Goal: Use online tool/utility: Utilize a website feature to perform a specific function

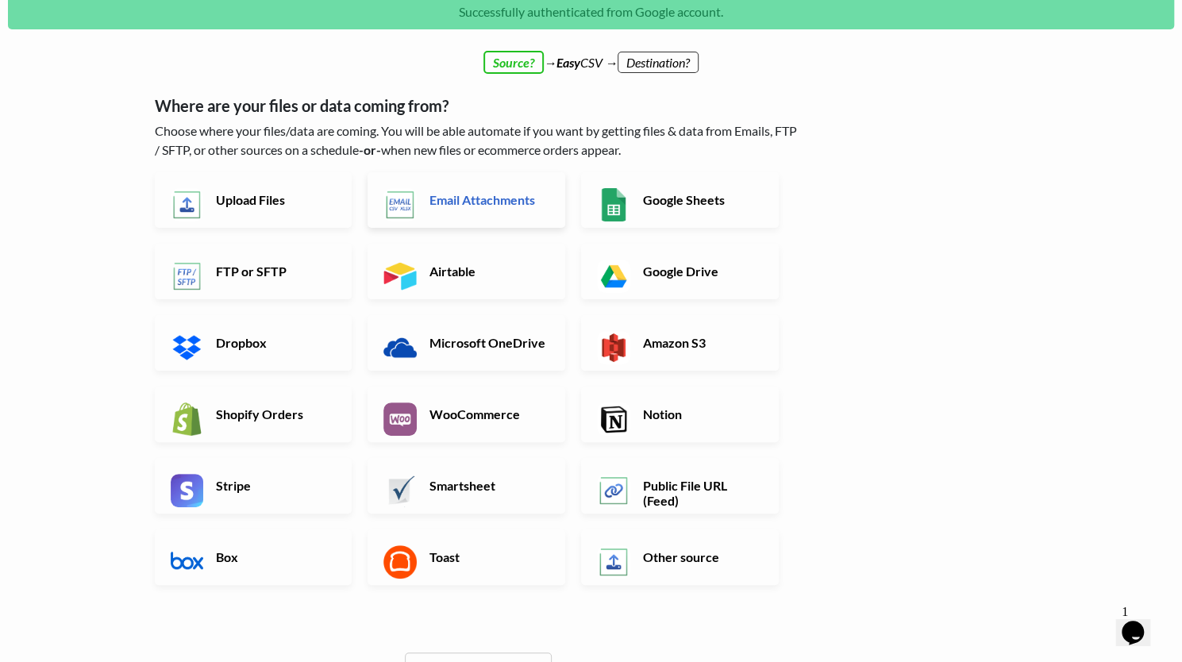
scroll to position [44, 0]
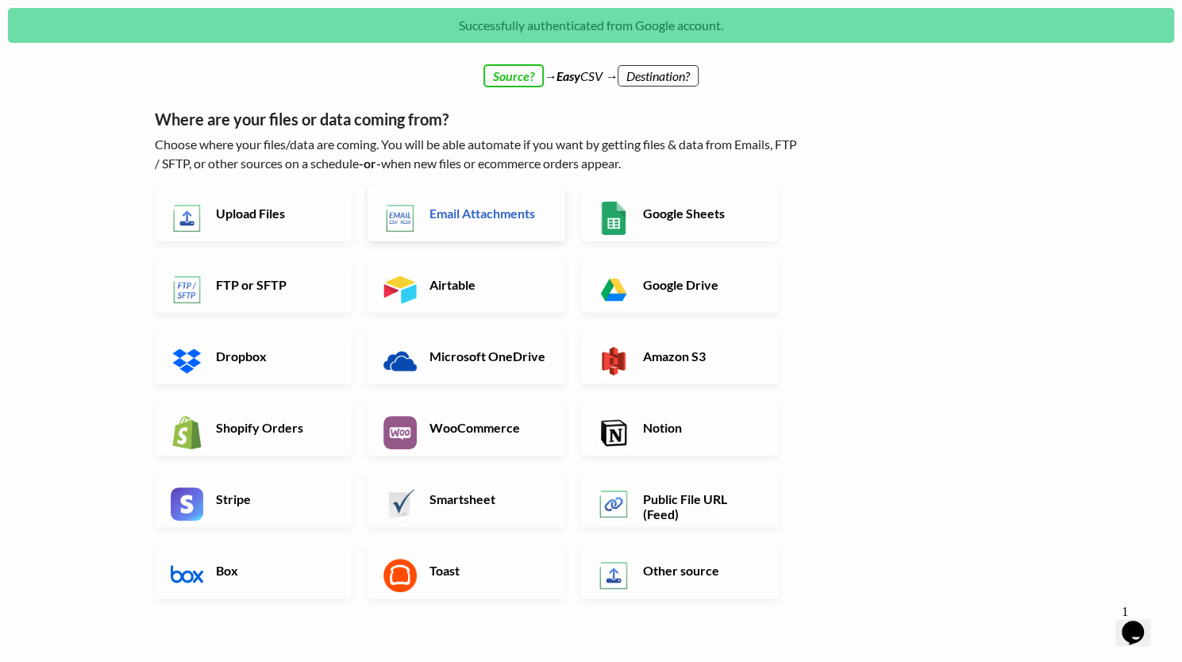
click at [454, 220] on h6 "Email Attachments" at bounding box center [488, 213] width 125 height 15
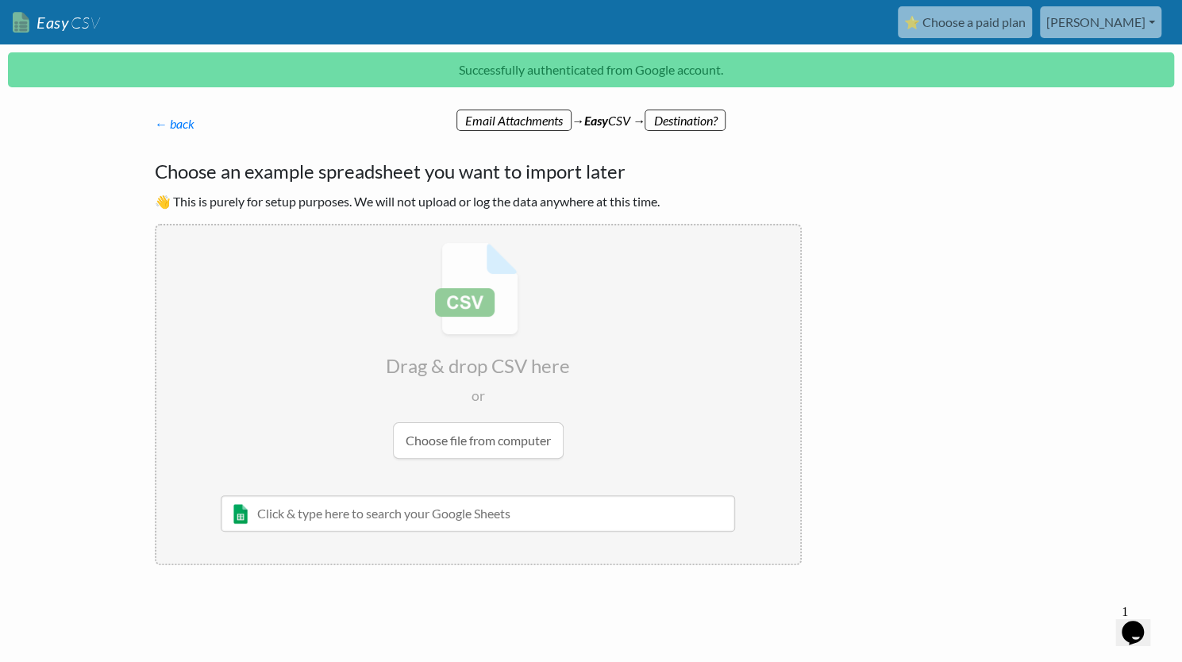
click at [474, 445] on input "file" at bounding box center [478, 350] width 644 height 250
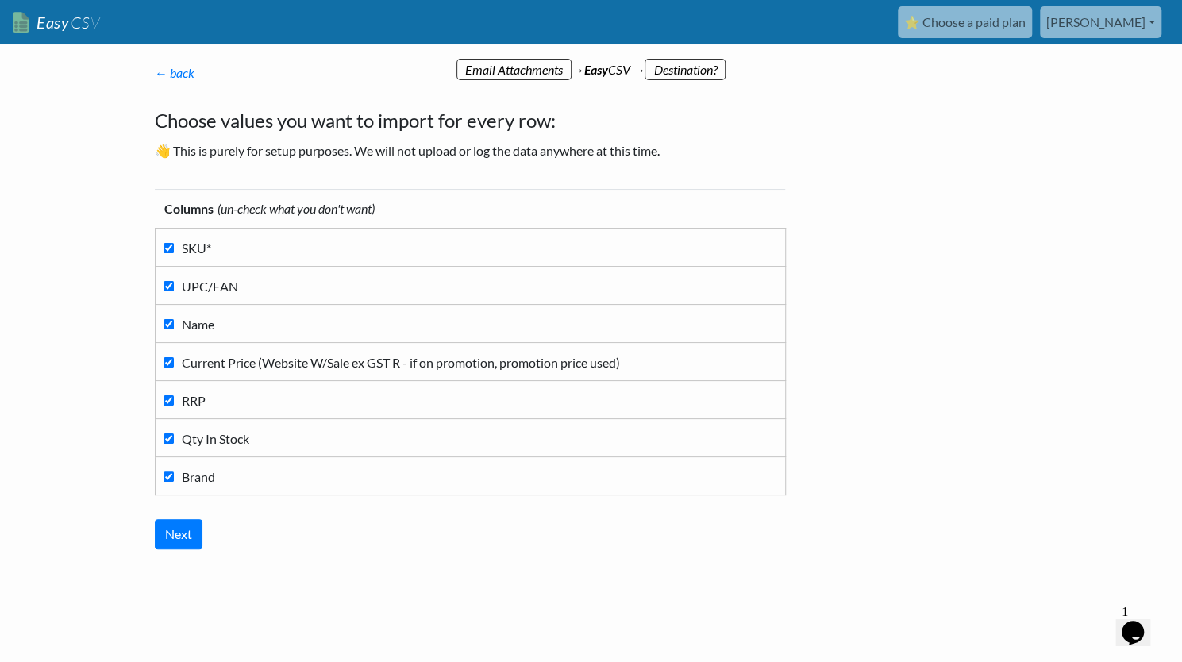
click at [168, 290] on input "UPC/EAN" at bounding box center [169, 286] width 10 height 10
checkbox input "false"
click at [168, 323] on input "Name" at bounding box center [169, 324] width 10 height 10
checkbox input "false"
click at [166, 478] on input "Brand" at bounding box center [169, 477] width 10 height 10
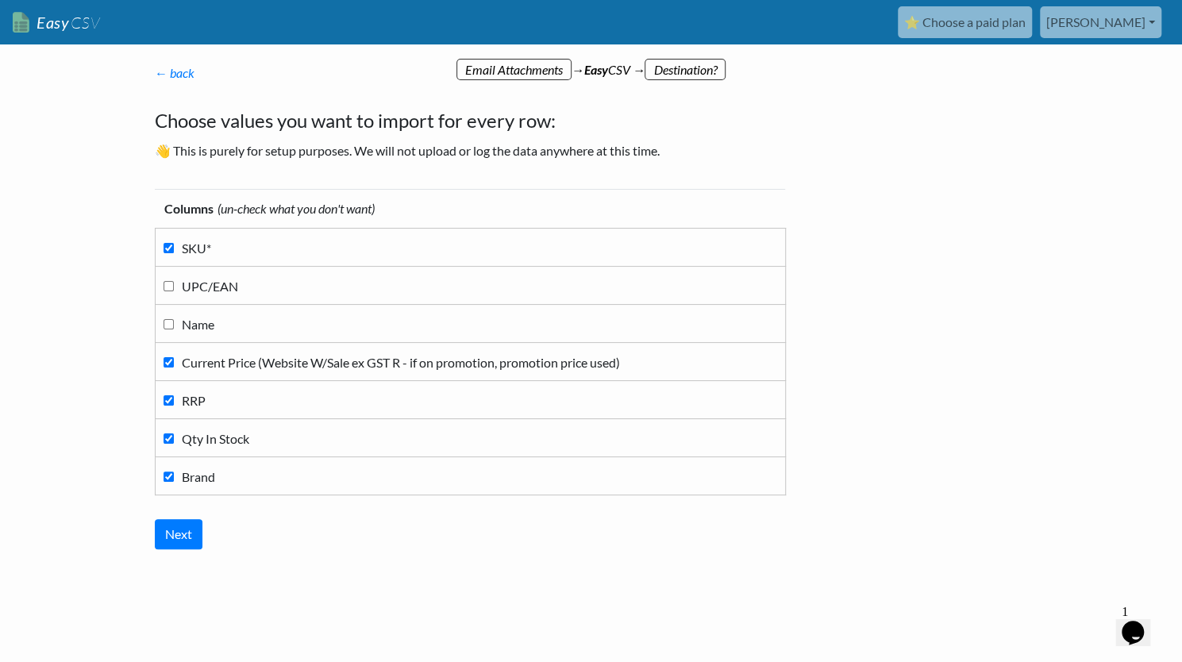
checkbox input "false"
click at [175, 526] on input "Next" at bounding box center [179, 534] width 48 height 30
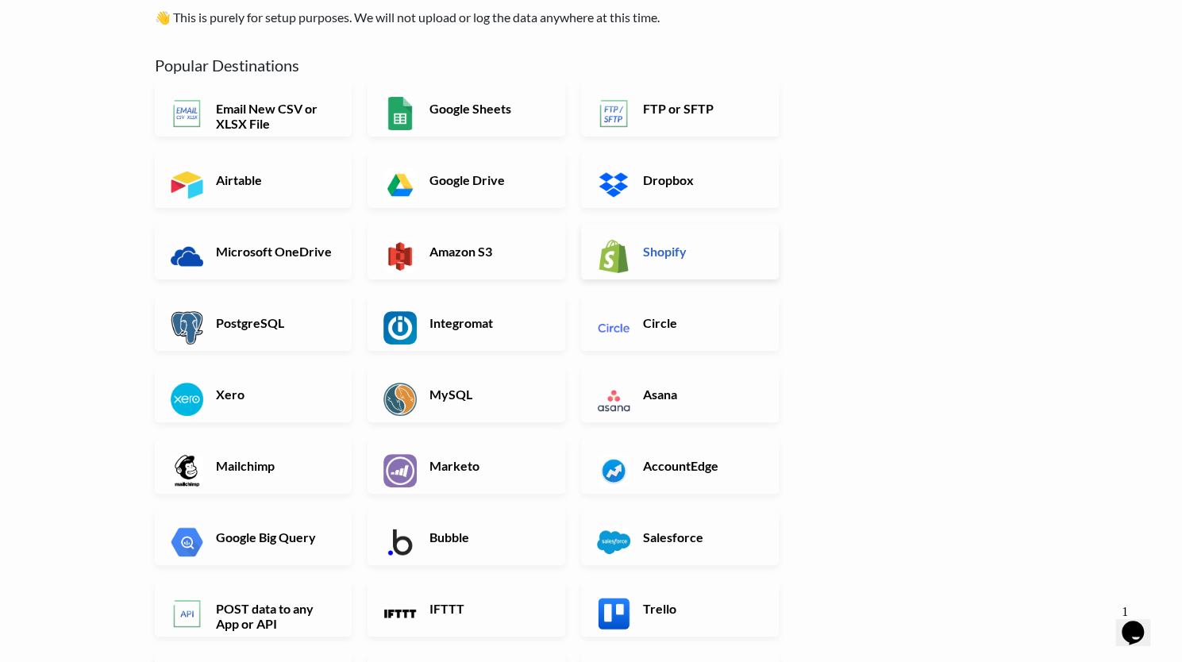
scroll to position [41, 0]
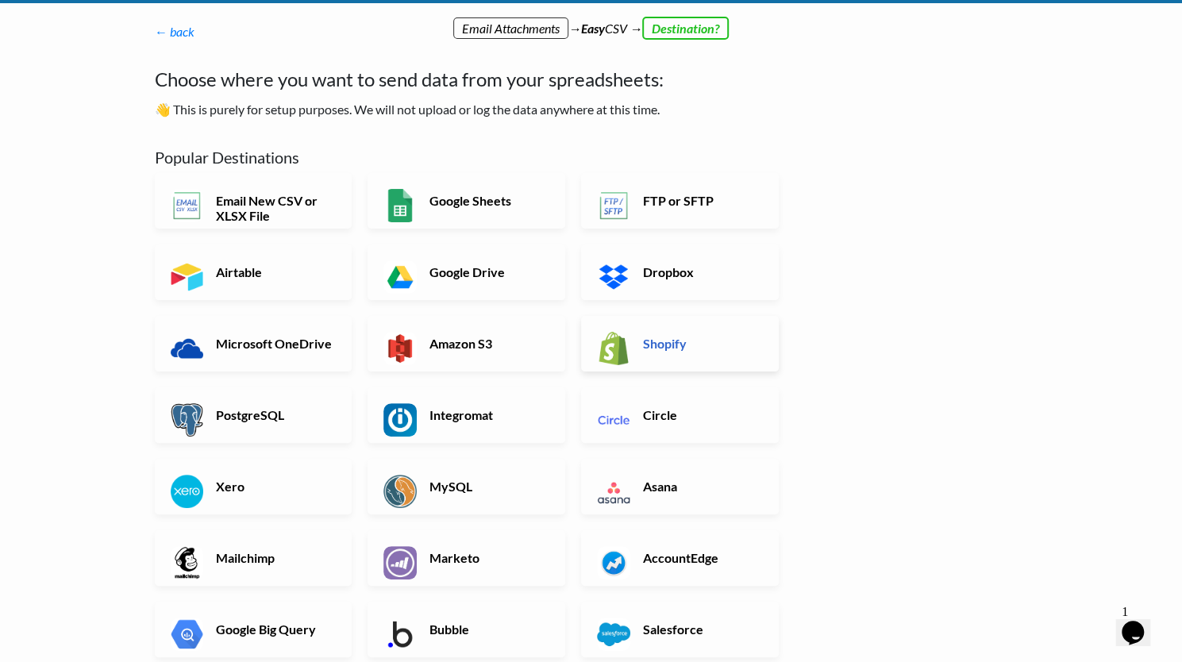
click at [656, 348] on h6 "Shopify" at bounding box center [701, 343] width 125 height 15
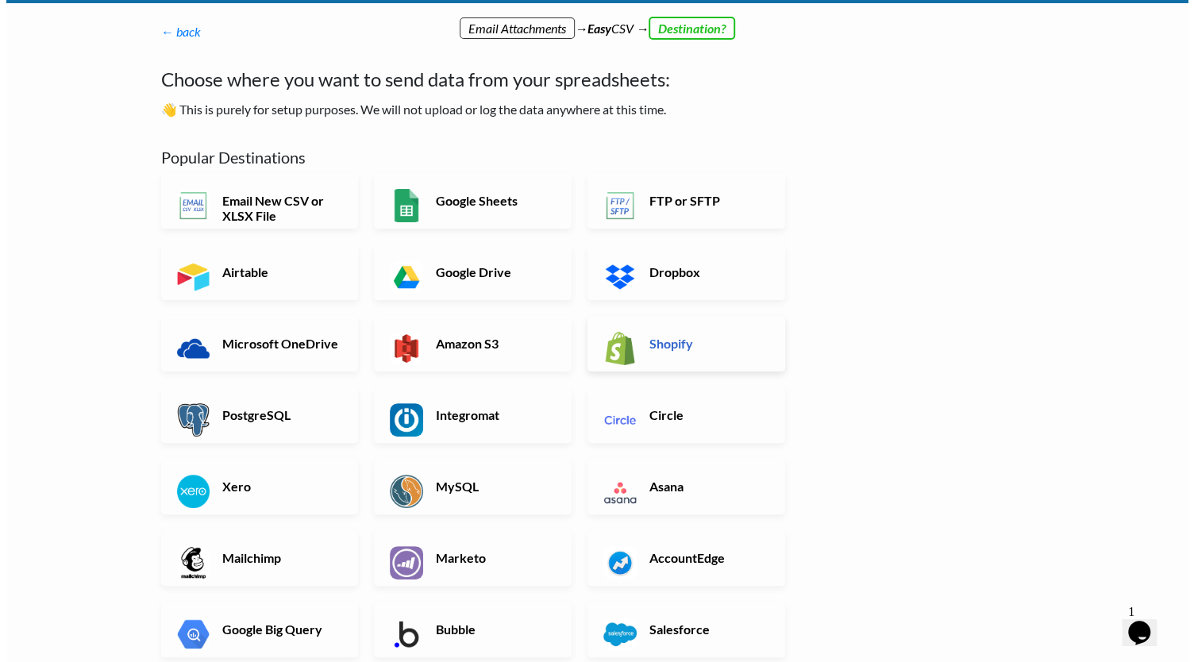
scroll to position [0, 0]
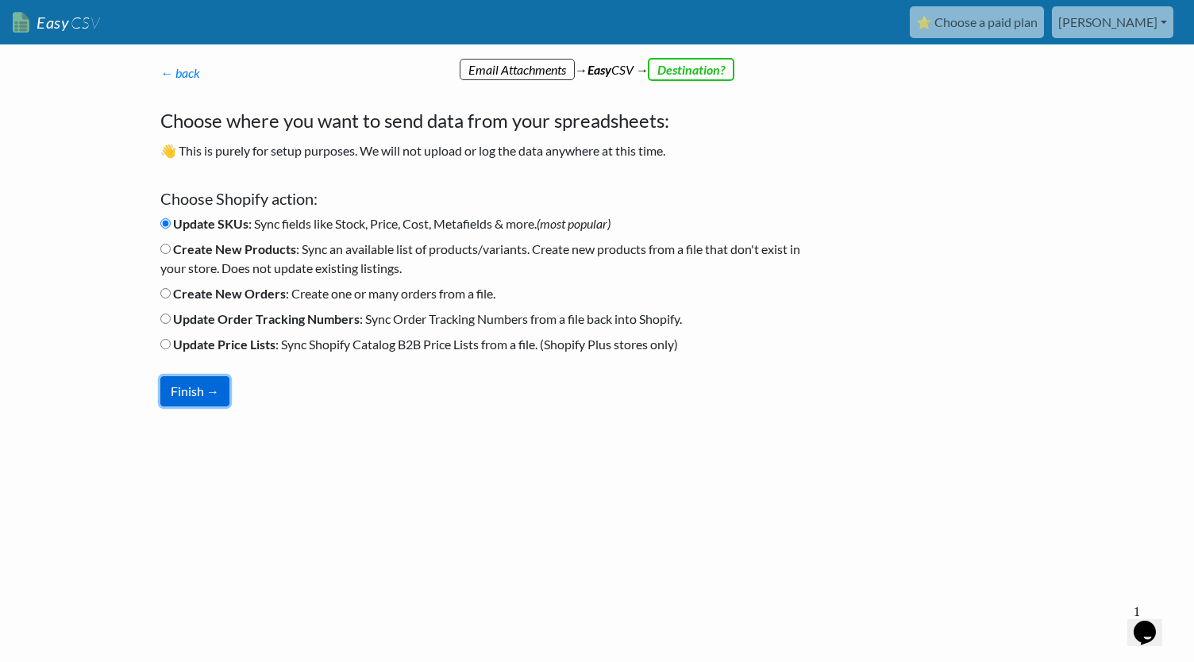
click at [210, 392] on button "Finish →" at bounding box center [194, 391] width 69 height 30
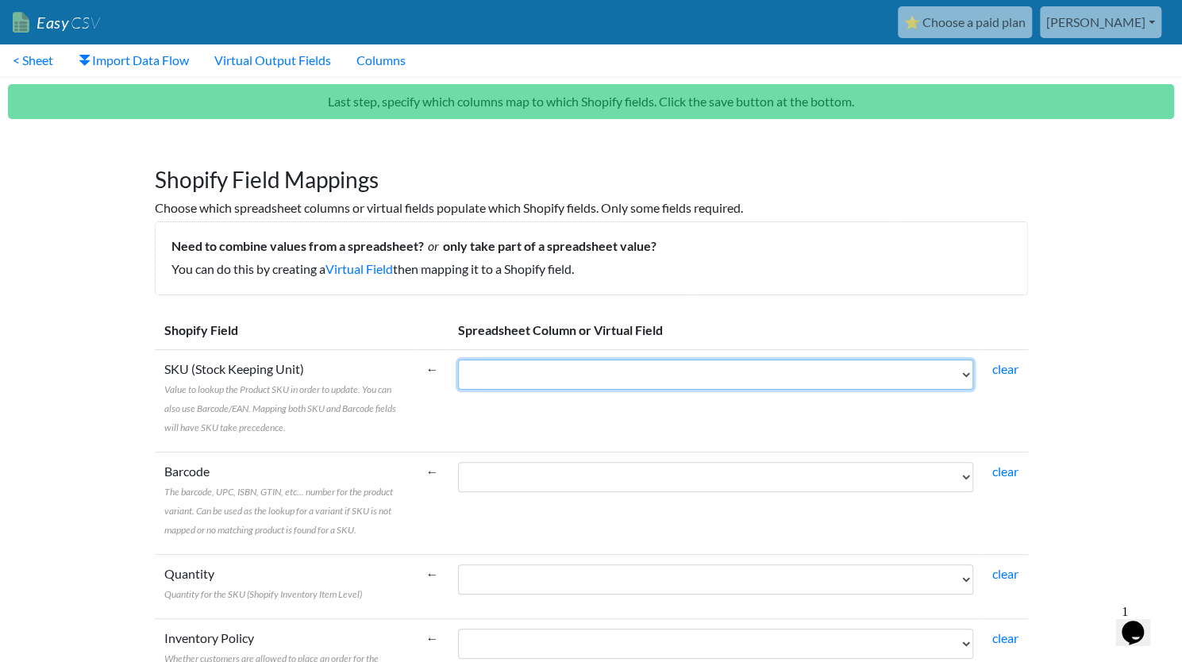
click at [619, 374] on select "SKU* Current Price (Website W/Sale ex GST R - if on promotion, promotion price …" at bounding box center [715, 375] width 515 height 30
select select "cr_756979"
click at [458, 360] on select "SKU* Current Price (Website W/Sale ex GST R - if on promotion, promotion price …" at bounding box center [715, 375] width 515 height 30
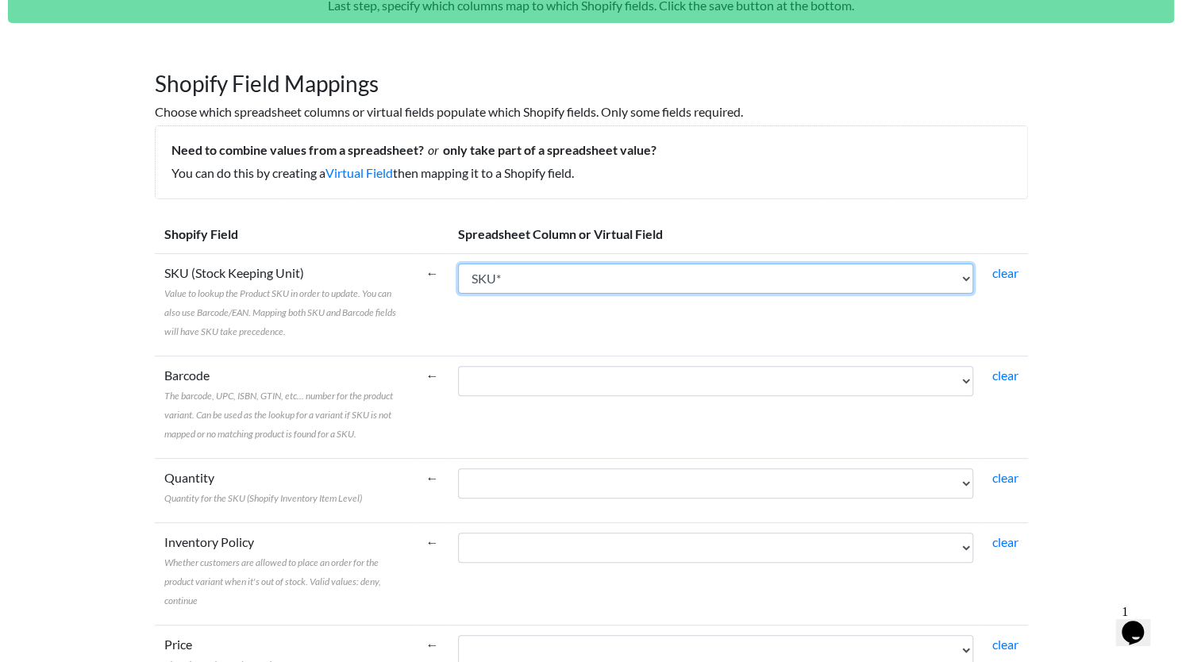
scroll to position [98, 0]
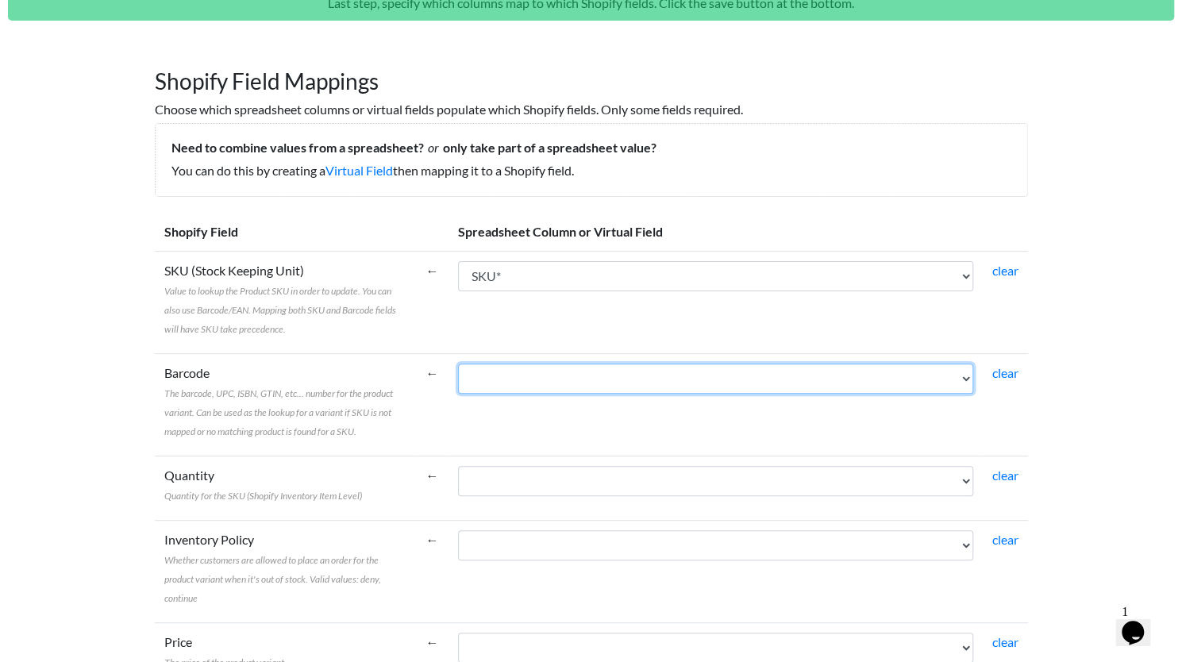
click at [511, 383] on select "SKU* Current Price (Website W/Sale ex GST R - if on promotion, promotion price …" at bounding box center [715, 379] width 515 height 30
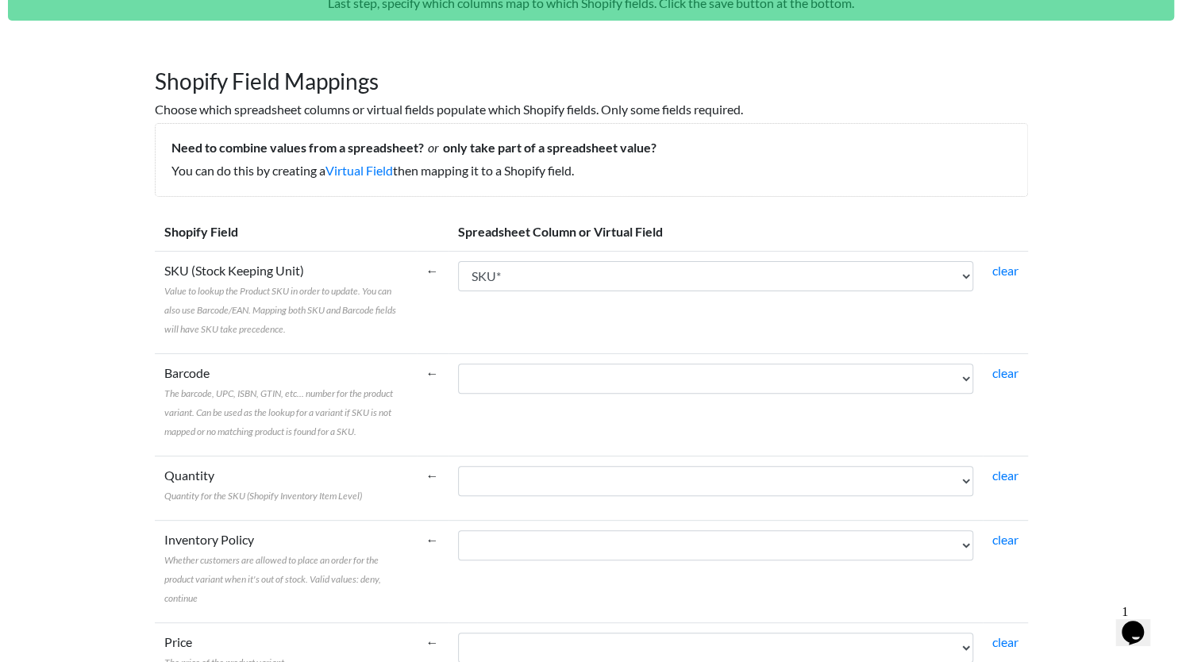
click at [481, 312] on td "SKU* Current Price (Website W/Sale ex GST R - if on promotion, promotion price …" at bounding box center [716, 302] width 534 height 102
click at [362, 168] on link "Virtual Field" at bounding box center [359, 170] width 67 height 15
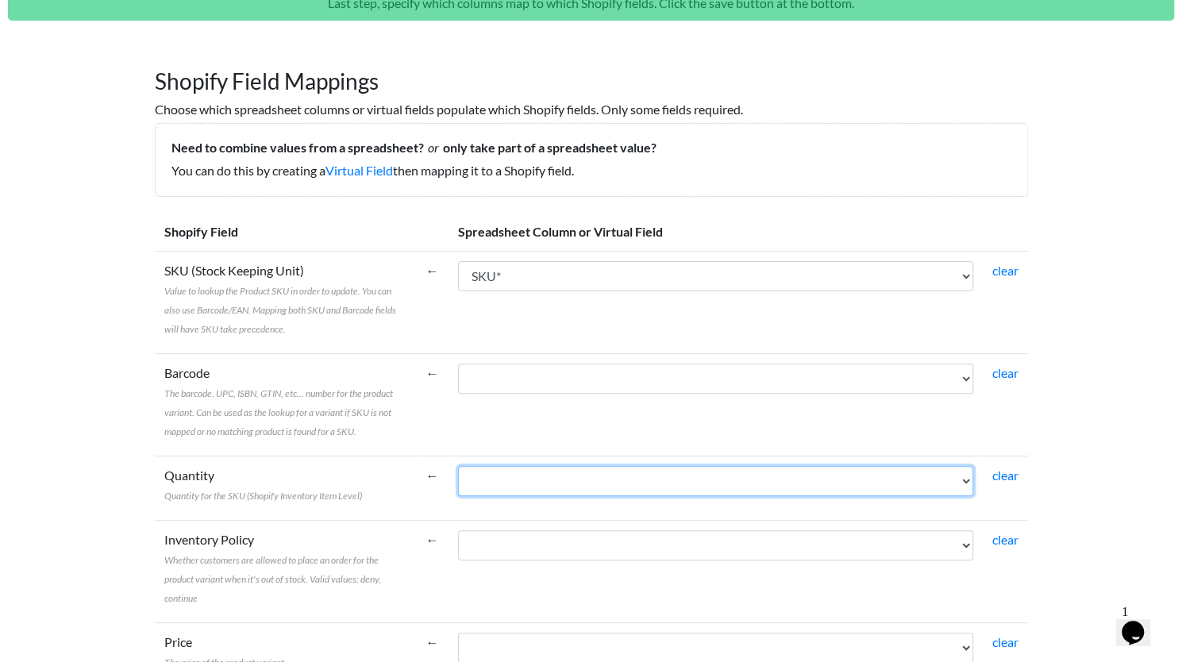
click at [544, 478] on select "SKU* Current Price (Website W/Sale ex GST R - if on promotion, promotion price …" at bounding box center [715, 481] width 515 height 30
select select "cr_756982"
click at [458, 466] on select "SKU* Current Price (Website W/Sale ex GST R - if on promotion, promotion price …" at bounding box center [715, 481] width 515 height 30
click at [524, 478] on select "SKU* Current Price (Website W/Sale ex GST R - if on promotion, promotion price …" at bounding box center [715, 481] width 515 height 30
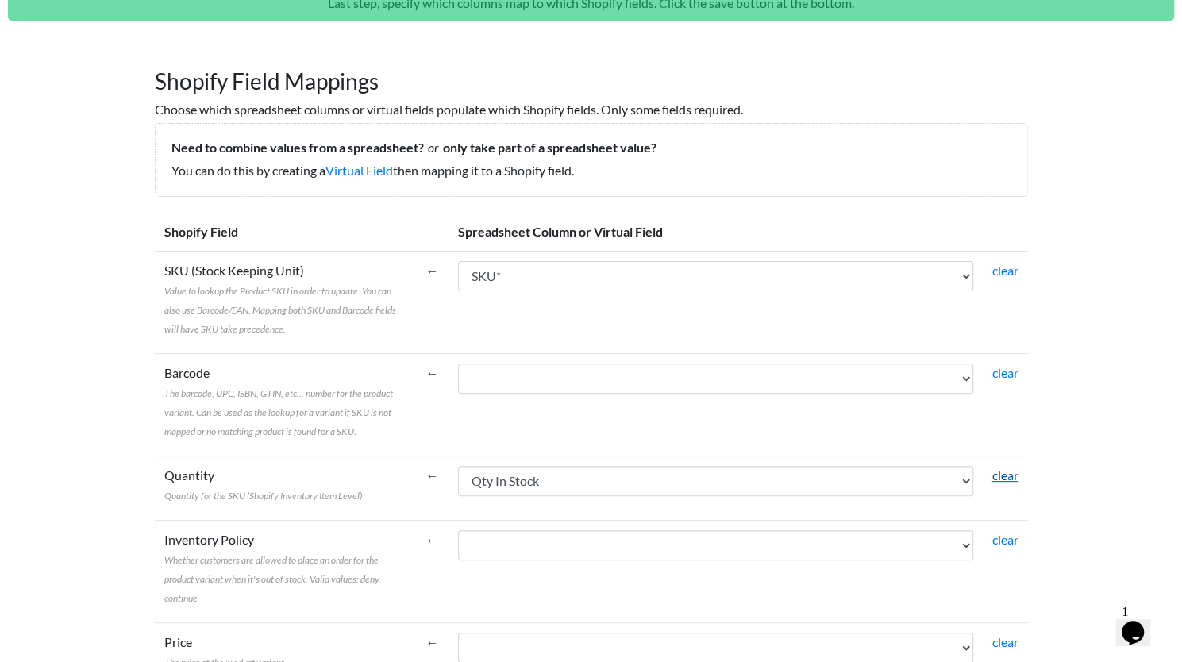
click at [1005, 474] on link "clear" at bounding box center [1005, 475] width 26 height 15
select select
click at [360, 175] on link "Virtual Field" at bounding box center [359, 170] width 67 height 15
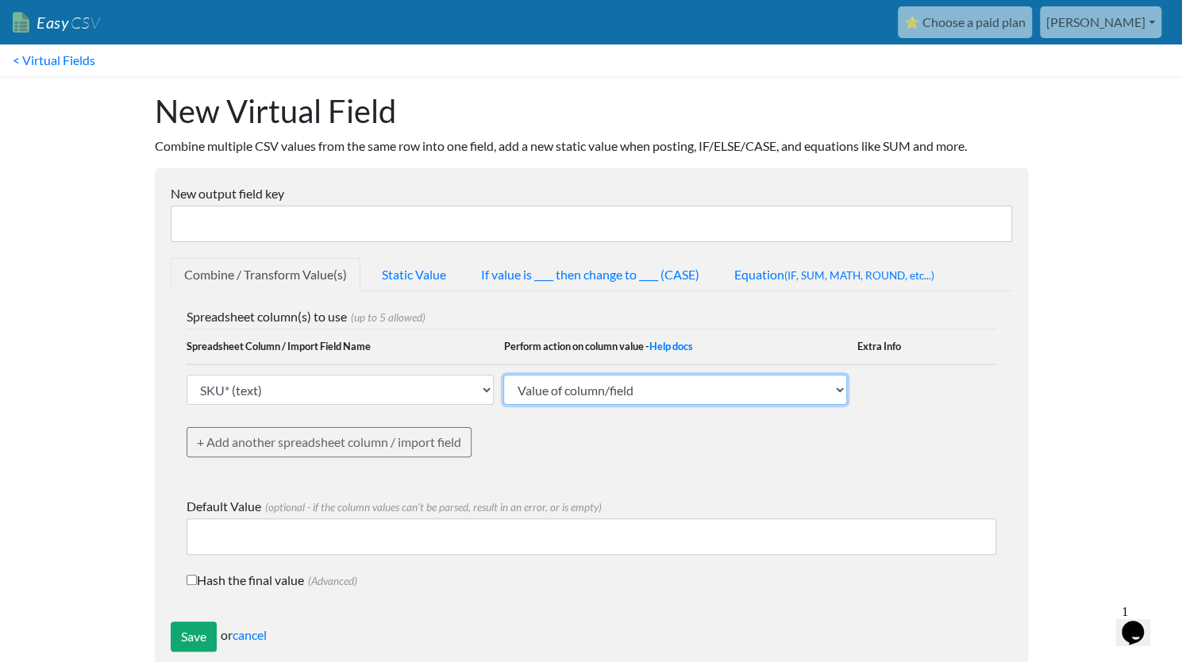
click at [646, 395] on select "Value of column/field Upcase Downcase Sentence case (first letter is capitalize…" at bounding box center [675, 390] width 344 height 30
select select "math_multiply_by_float"
click at [503, 375] on select "Value of column/field Upcase Downcase Sentence case (first letter is capitalize…" at bounding box center [675, 390] width 344 height 30
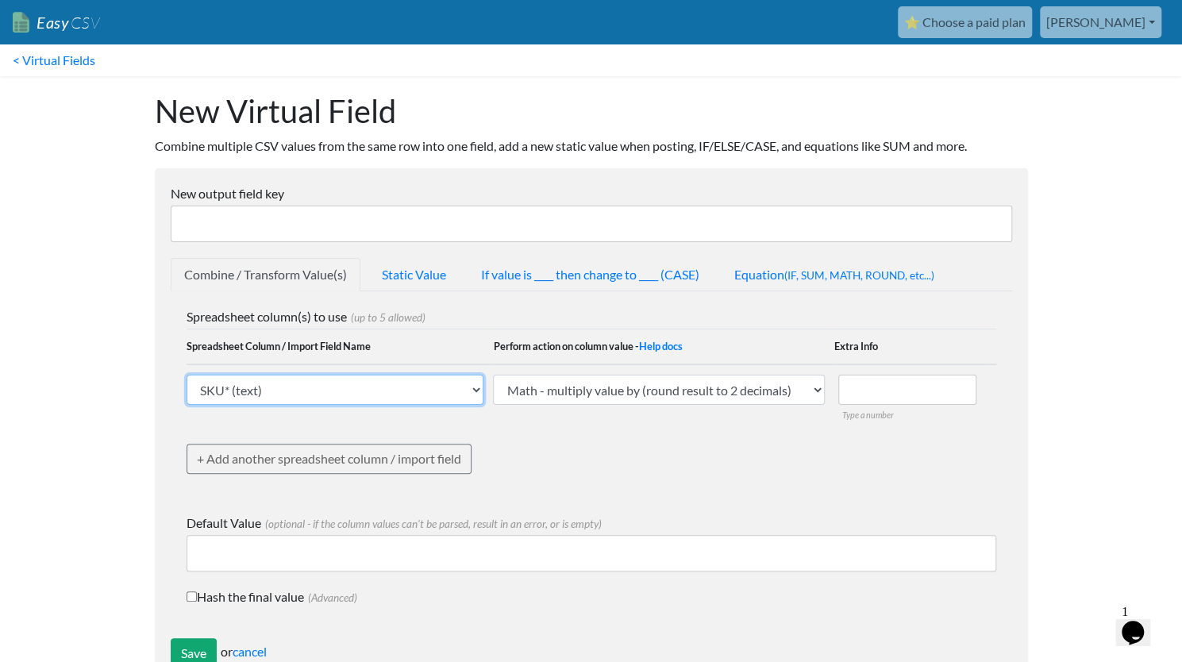
click at [406, 398] on select "SKU* (text) Current Price (Website W/Sale ex GST R - if on promotion, promotion…" at bounding box center [336, 390] width 298 height 30
select select "756980"
click at [187, 375] on select "SKU* (text) Current Price (Website W/Sale ex GST R - if on promotion, promotion…" at bounding box center [336, 390] width 298 height 30
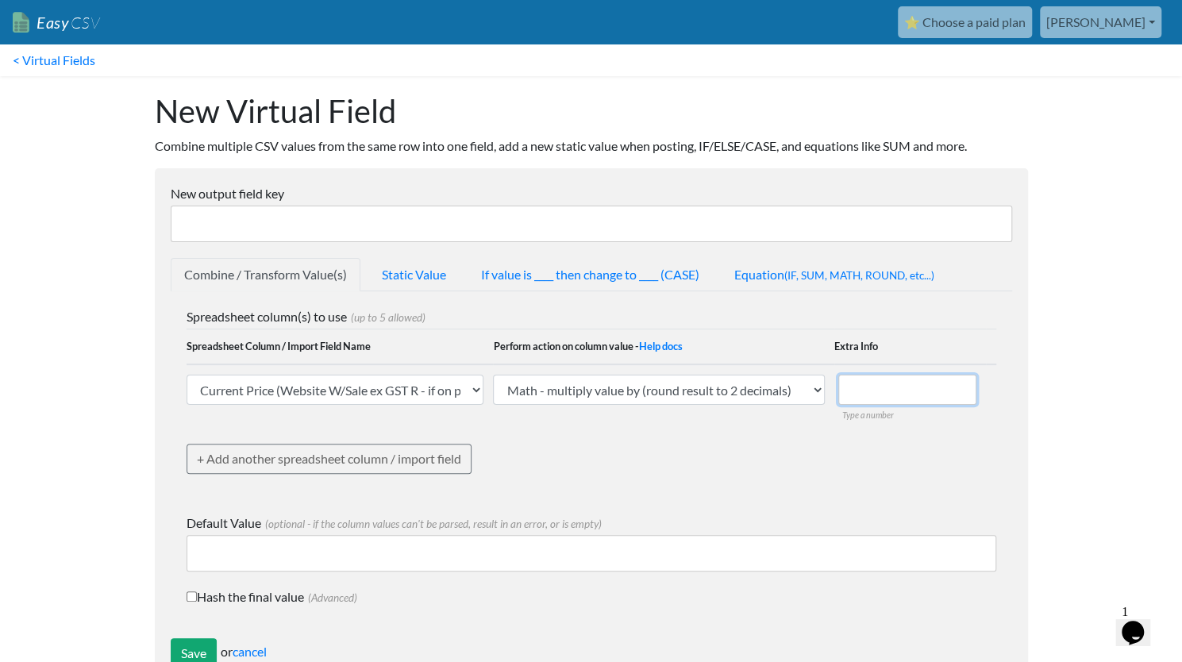
click at [881, 387] on input "number" at bounding box center [907, 390] width 139 height 30
click at [62, 59] on link "< Virtual Fields" at bounding box center [54, 60] width 108 height 32
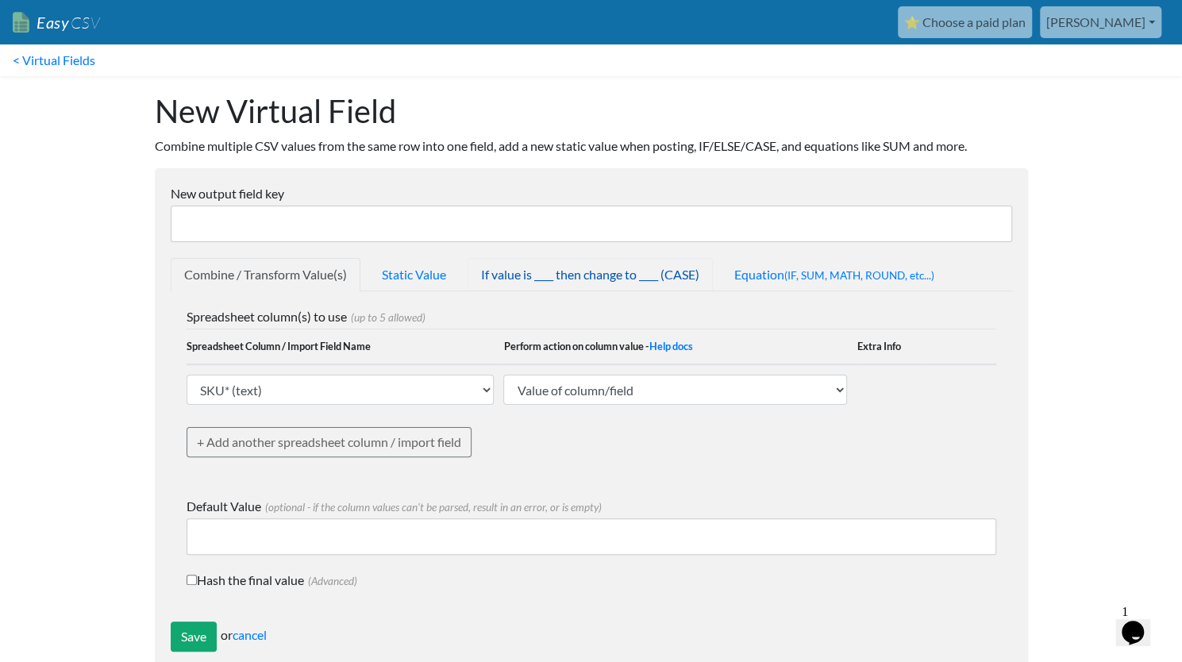
click at [543, 279] on link "If value is ____ then change to ____ (CASE)" at bounding box center [590, 274] width 245 height 33
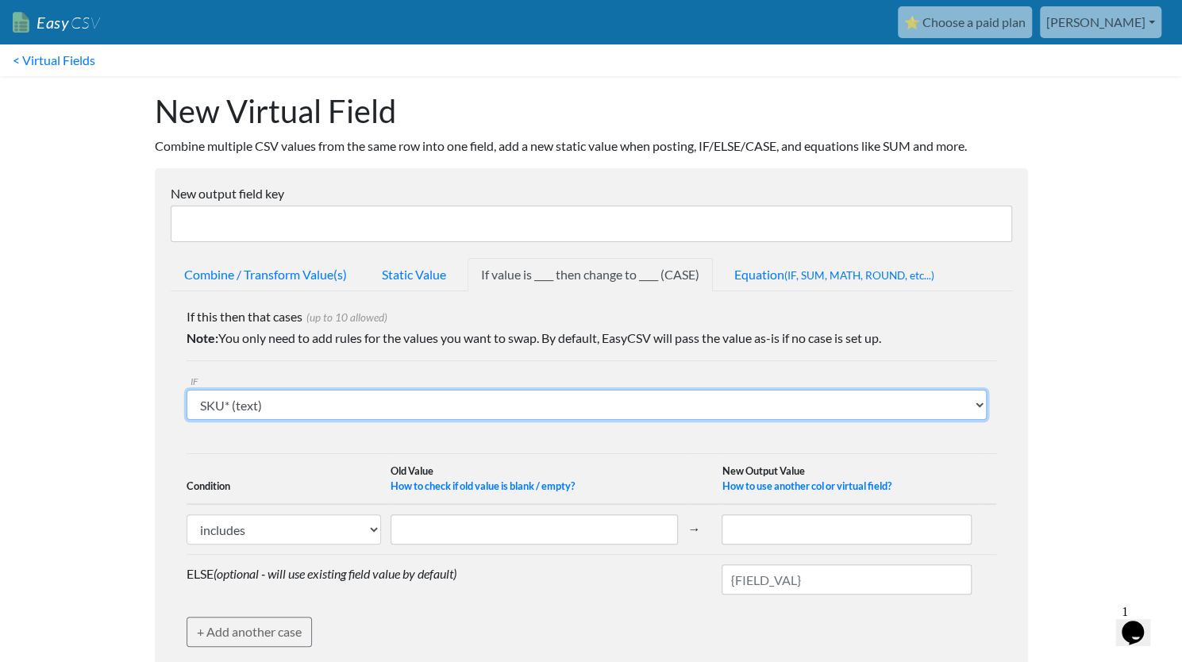
click at [364, 407] on select "SKU* (text) Current Price (Website W/Sale ex GST R - if on promotion, promotion…" at bounding box center [587, 405] width 800 height 30
select select "756982"
click at [187, 390] on select "SKU* (text) Current Price (Website W/Sale ex GST R - if on promotion, promotion…" at bounding box center [587, 405] width 800 height 30
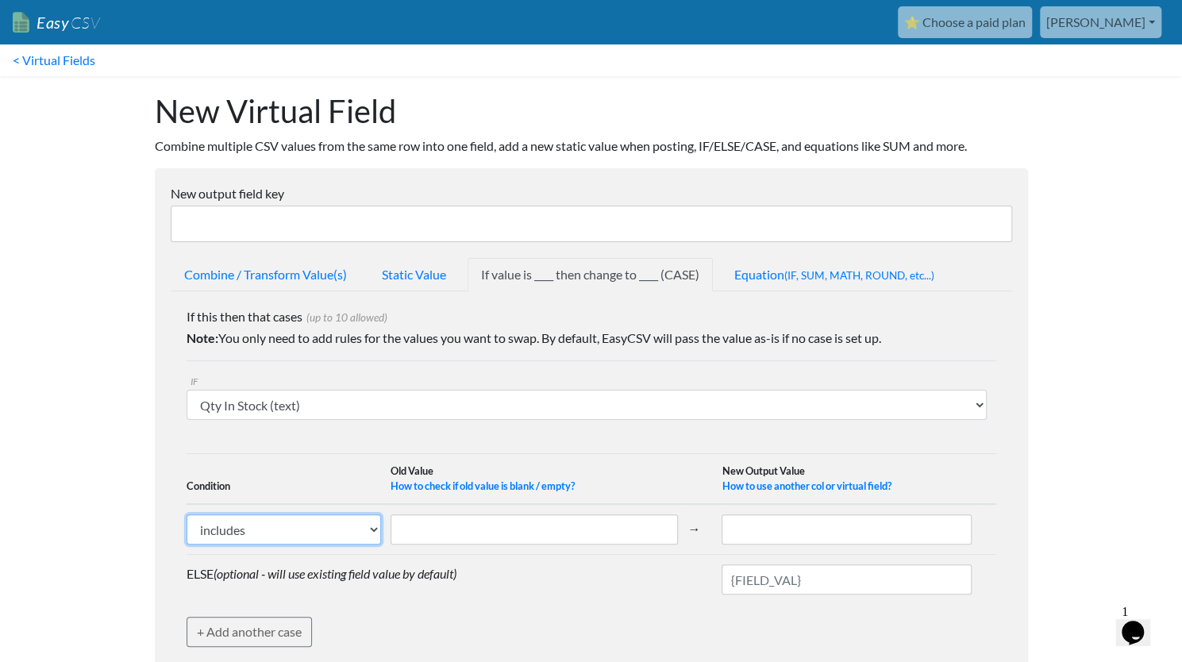
click at [360, 529] on select "includes exactly matches" at bounding box center [284, 530] width 195 height 30
click at [354, 461] on th "Condition" at bounding box center [289, 479] width 205 height 51
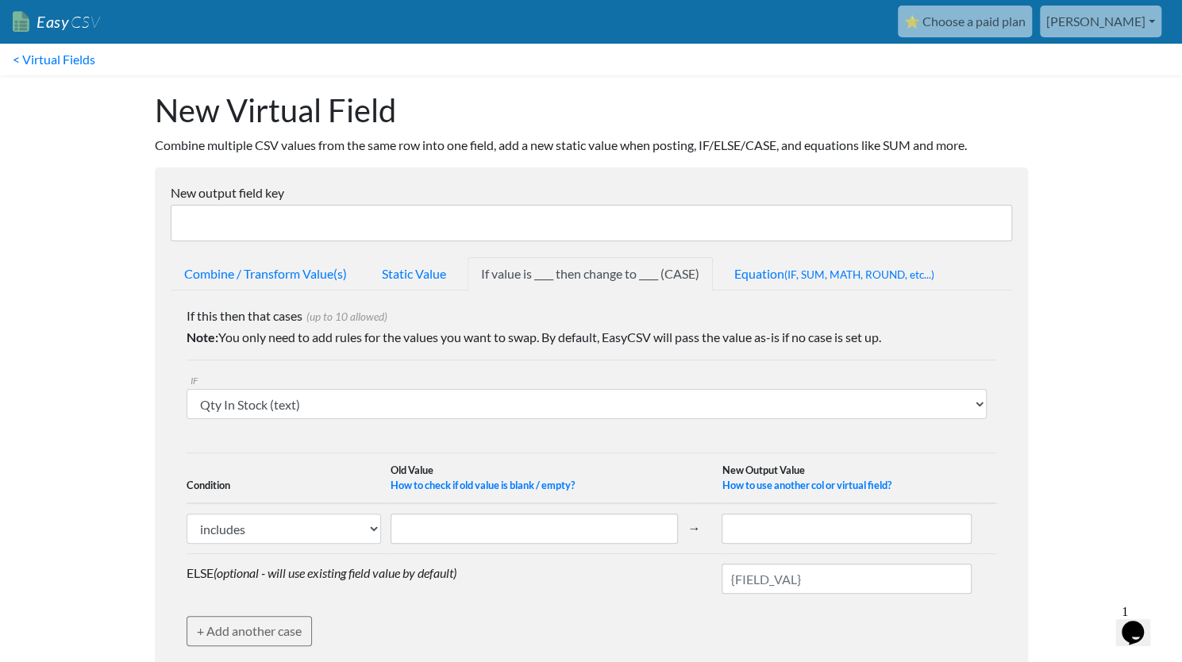
scroll to position [12, 0]
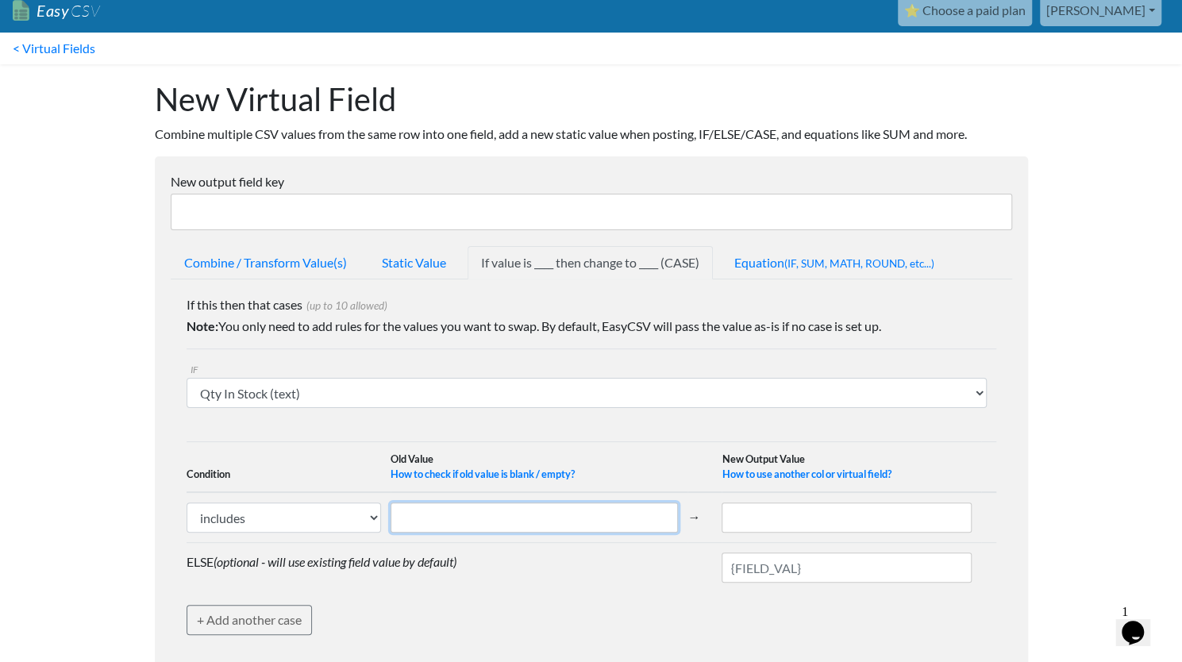
click at [618, 512] on input "text" at bounding box center [534, 518] width 287 height 30
click at [799, 499] on td at bounding box center [852, 517] width 260 height 51
click at [787, 522] on input "text" at bounding box center [847, 518] width 250 height 30
click at [305, 517] on select "includes exactly matches" at bounding box center [284, 518] width 195 height 30
click at [326, 457] on th "Condition" at bounding box center [289, 467] width 205 height 51
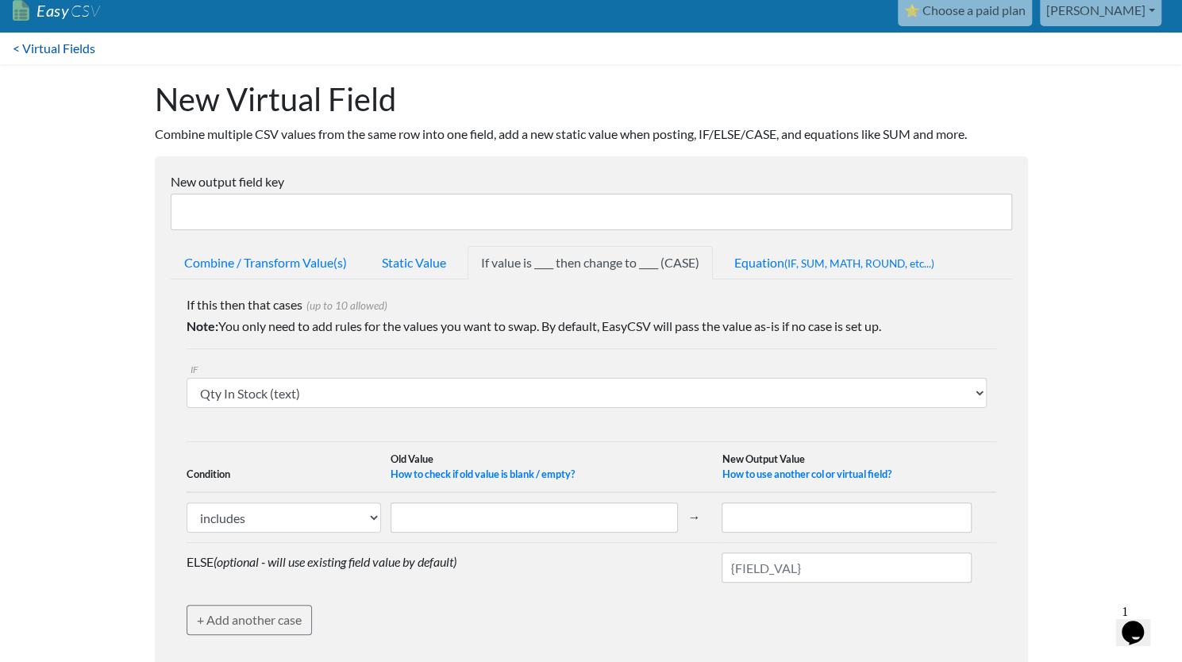
click at [64, 53] on link "< Virtual Fields" at bounding box center [54, 49] width 108 height 32
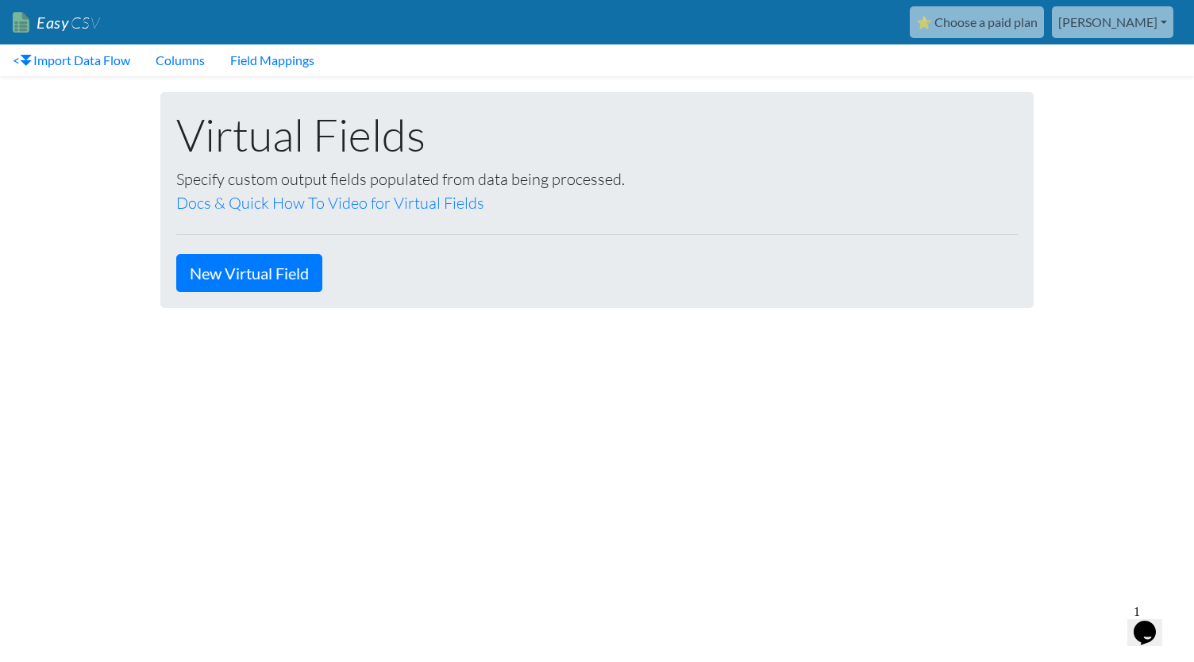
click at [64, 53] on link "< Import Data Flow" at bounding box center [71, 60] width 143 height 32
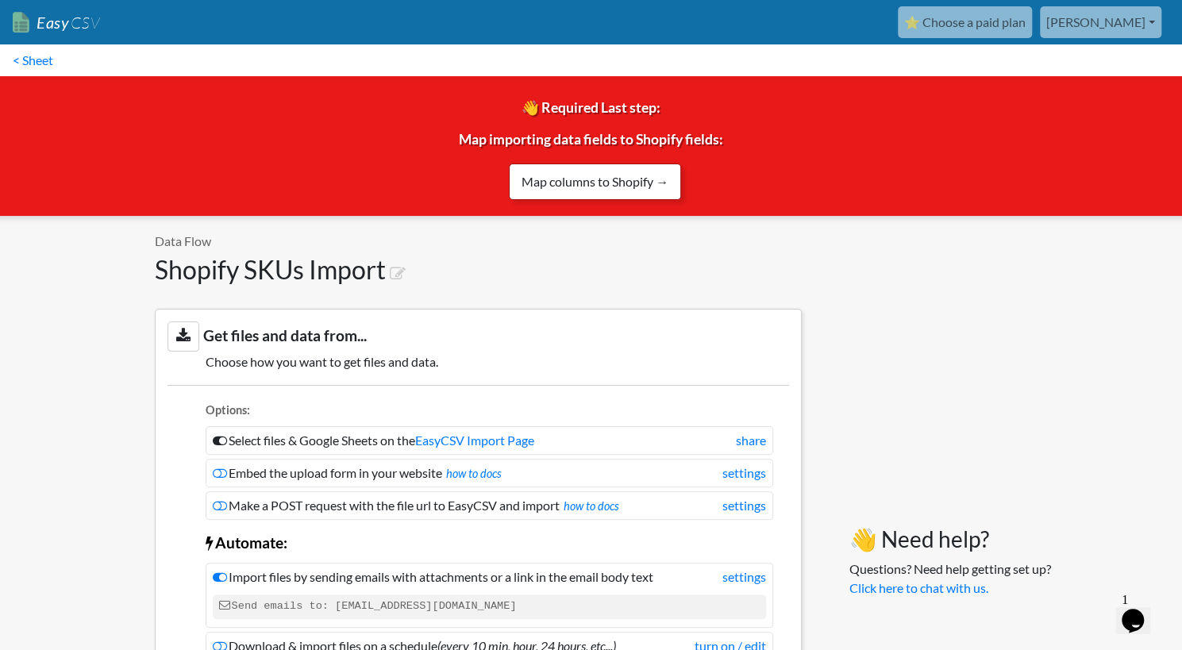
click at [576, 179] on link "Map columns to Shopify →" at bounding box center [595, 182] width 172 height 37
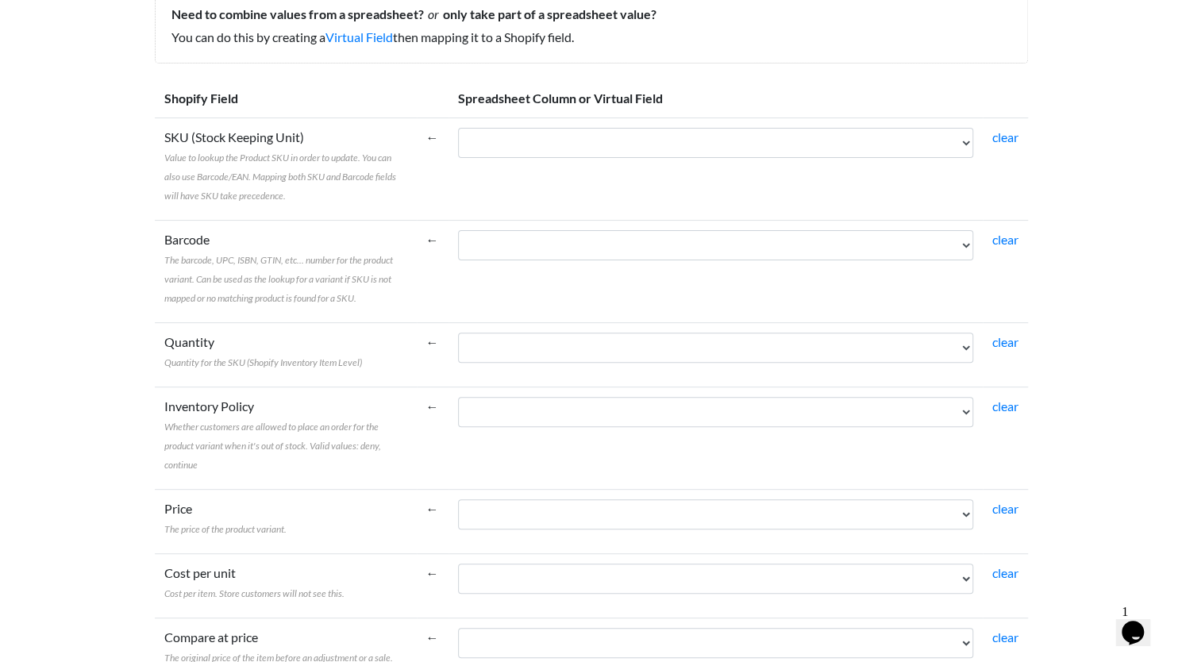
scroll to position [183, 0]
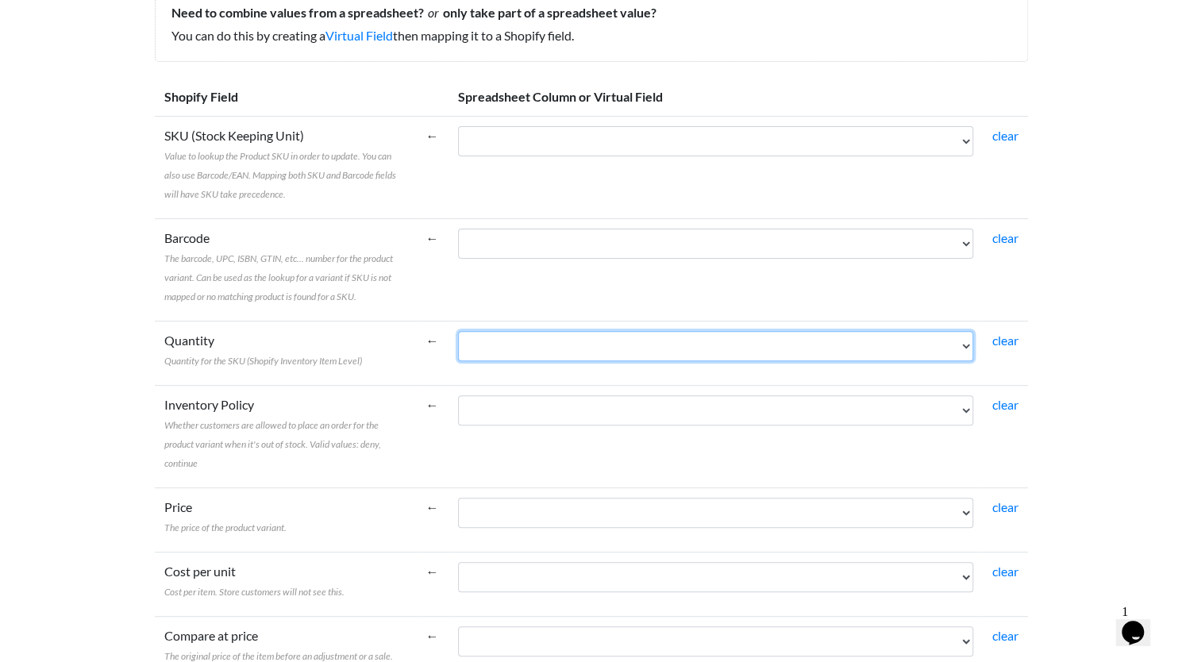
click at [503, 352] on select "SKU* Current Price (Website W/Sale ex GST R - if on promotion, promotion price …" at bounding box center [715, 346] width 515 height 30
select select "cr_756982"
click at [458, 331] on select "SKU* Current Price (Website W/Sale ex GST R - if on promotion, promotion price …" at bounding box center [715, 346] width 515 height 30
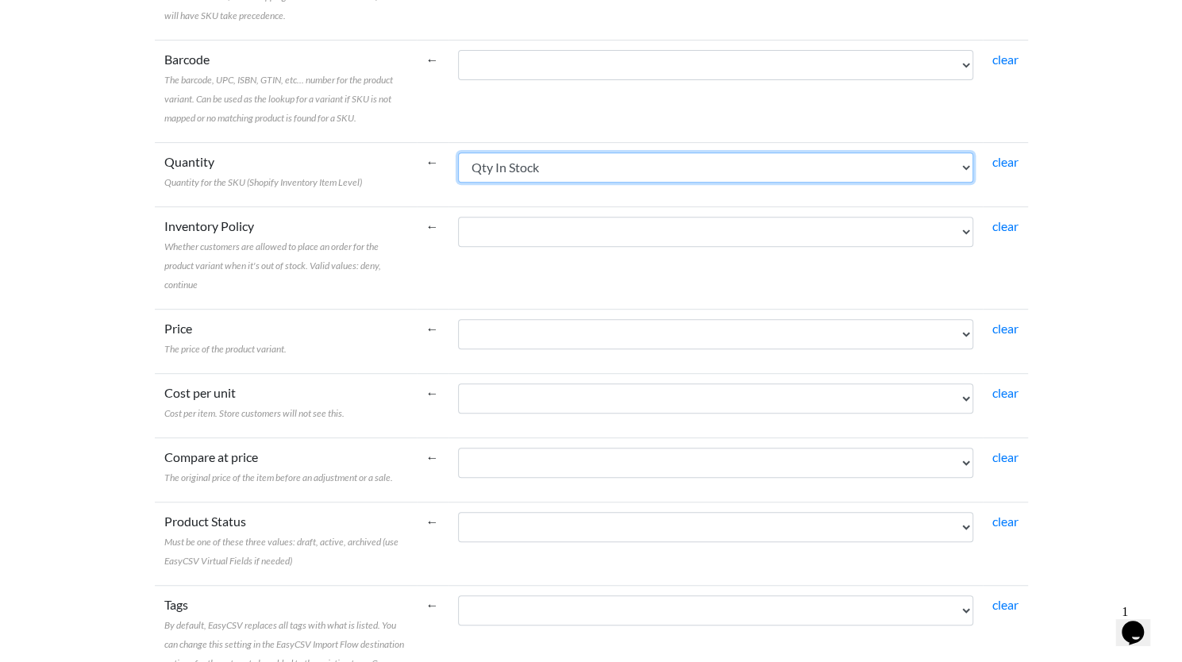
scroll to position [362, 0]
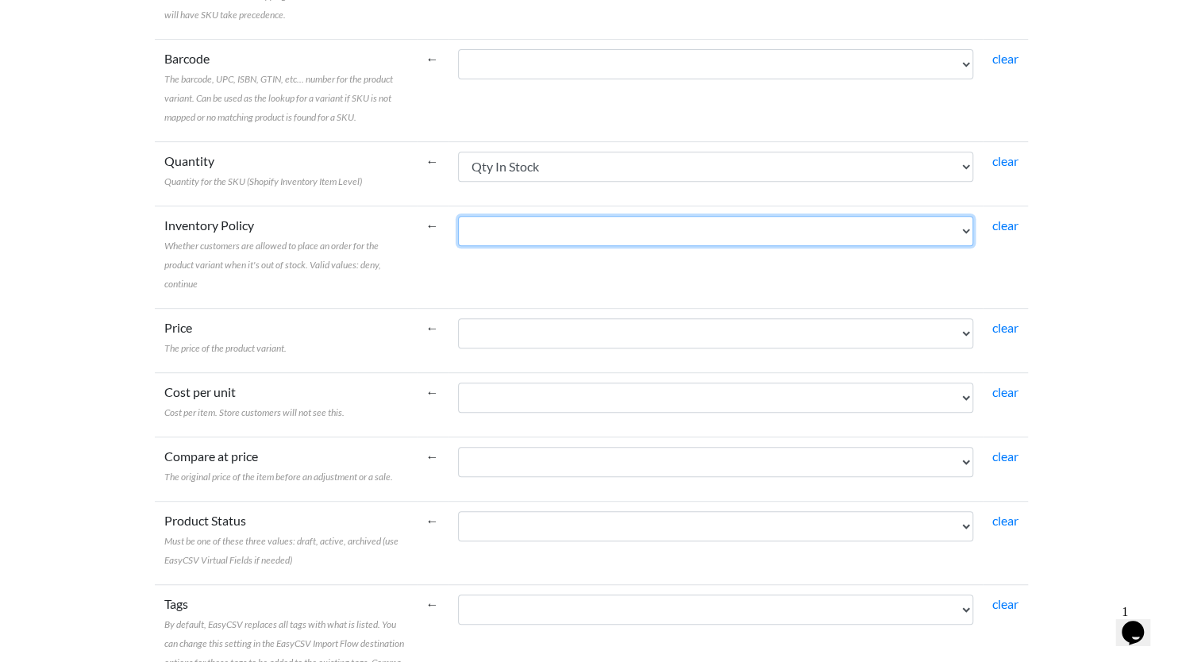
click at [534, 234] on select "SKU* Current Price (Website W/Sale ex GST R - if on promotion, promotion price …" at bounding box center [715, 231] width 515 height 30
